Goal: Information Seeking & Learning: Learn about a topic

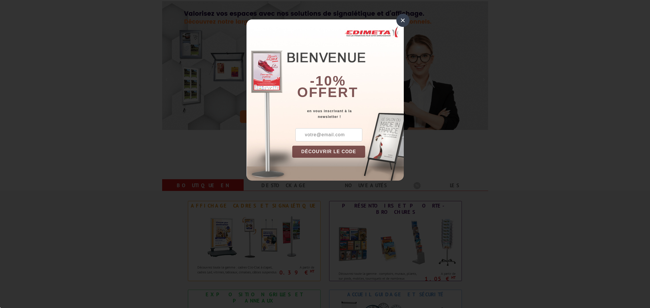
scroll to position [66, 0]
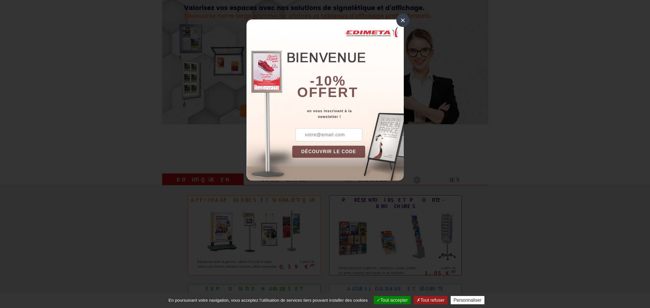
click at [403, 18] on div "×" at bounding box center [402, 20] width 13 height 13
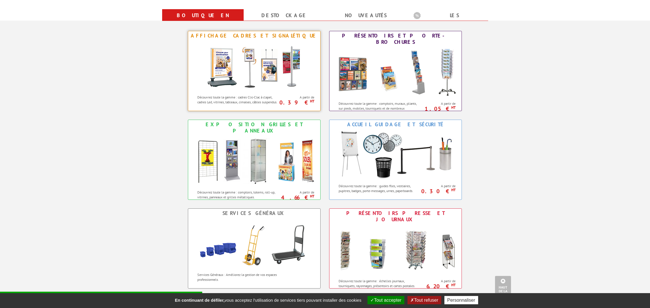
scroll to position [229, 0]
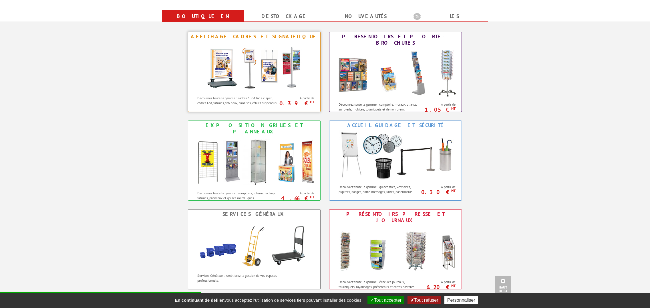
click at [256, 81] on img at bounding box center [254, 66] width 106 height 51
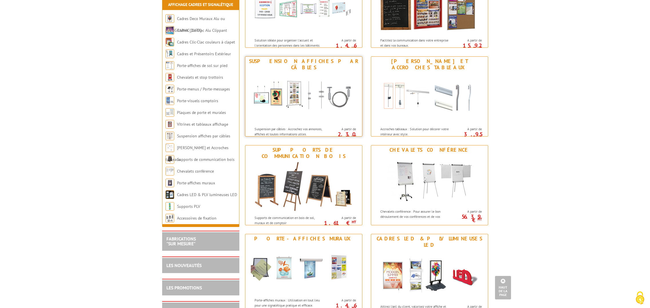
scroll to position [480, 0]
click at [303, 94] on img at bounding box center [304, 98] width 106 height 51
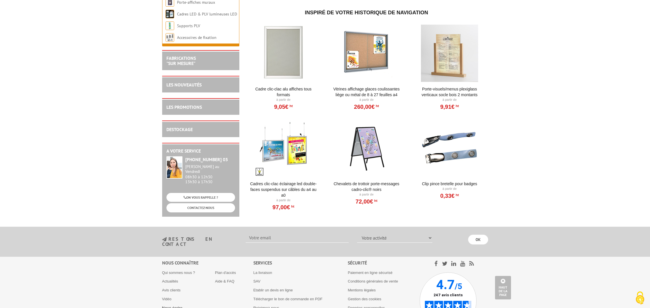
scroll to position [690, 0]
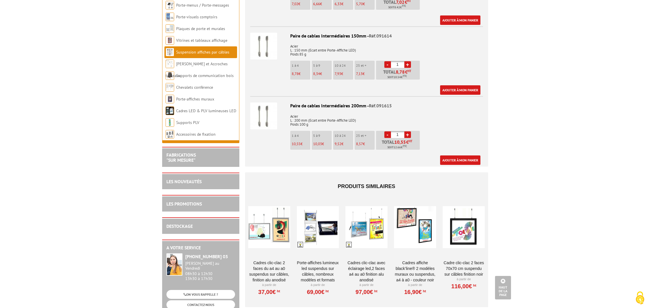
scroll to position [1256, 0]
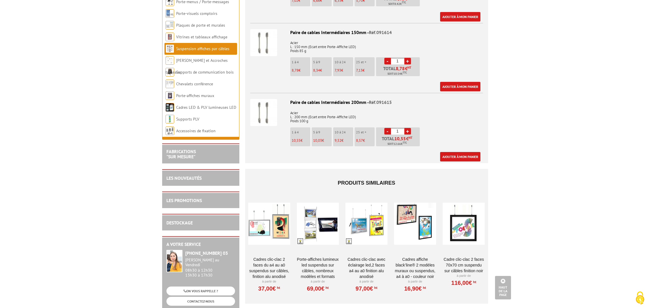
click at [364, 218] on div at bounding box center [366, 223] width 42 height 57
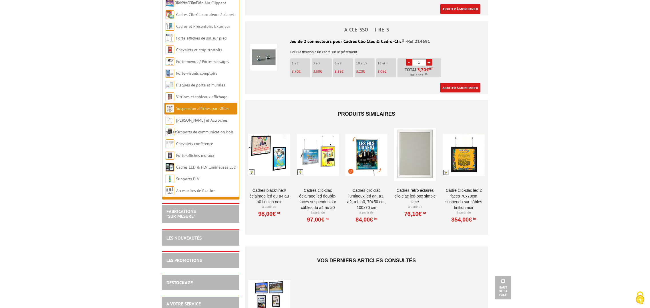
scroll to position [886, 0]
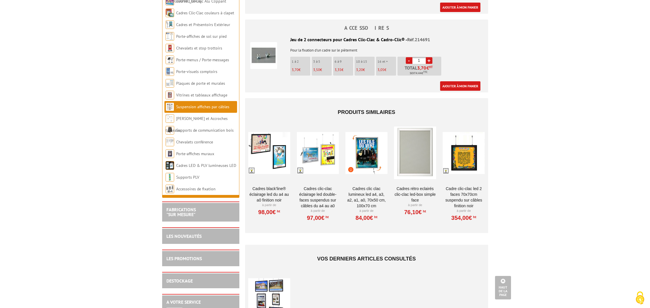
click at [268, 186] on link "Cadres Black’Line® éclairage LED du A4 au A0 finition noir" at bounding box center [269, 194] width 42 height 17
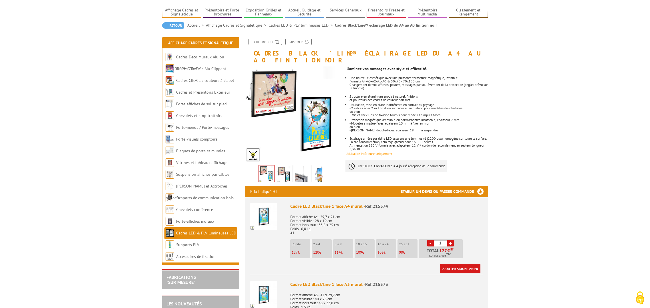
scroll to position [41, 0]
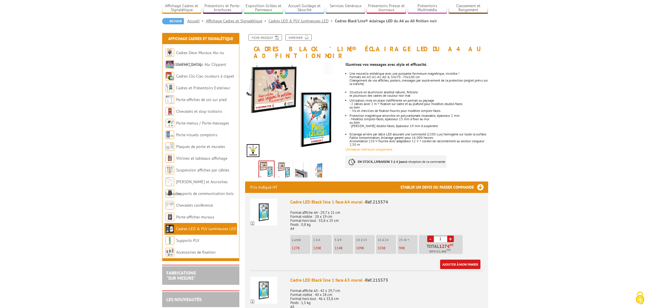
click at [269, 163] on img at bounding box center [266, 170] width 15 height 18
click at [287, 163] on img at bounding box center [284, 171] width 14 height 18
click at [323, 163] on img at bounding box center [320, 171] width 14 height 18
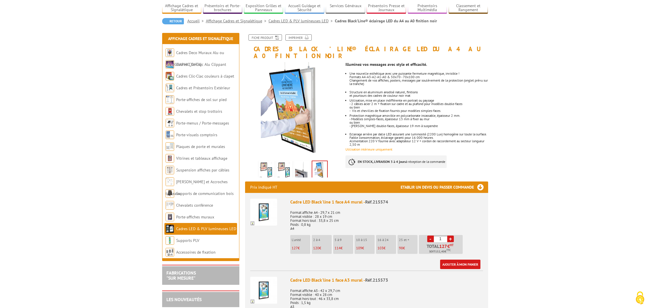
click at [303, 163] on img at bounding box center [302, 171] width 14 height 18
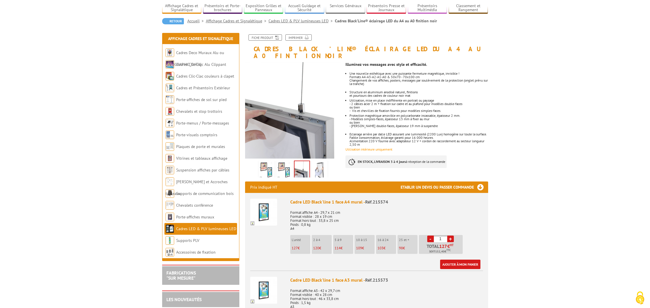
click at [285, 163] on img at bounding box center [284, 171] width 14 height 18
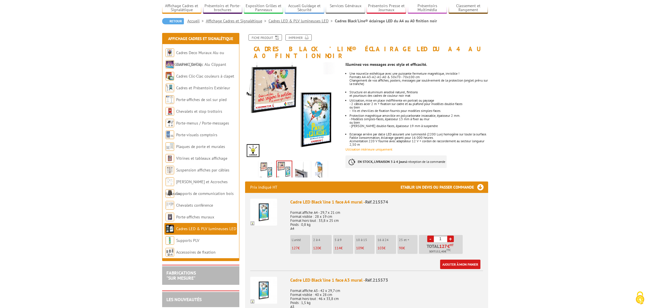
click at [265, 166] on img at bounding box center [267, 171] width 14 height 18
